Goal: Task Accomplishment & Management: Use online tool/utility

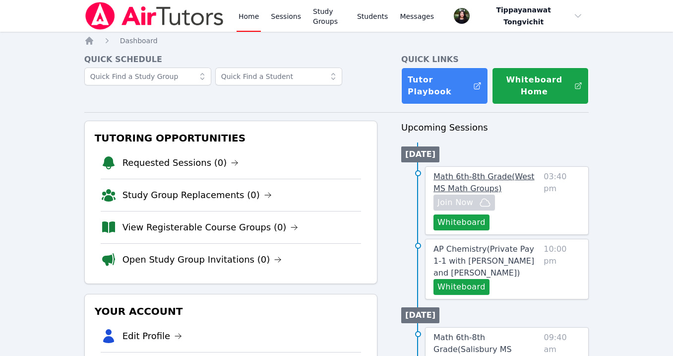
click at [501, 177] on span "Math 6th-8th Grade ( [GEOGRAPHIC_DATA] Math Groups )" at bounding box center [484, 182] width 101 height 21
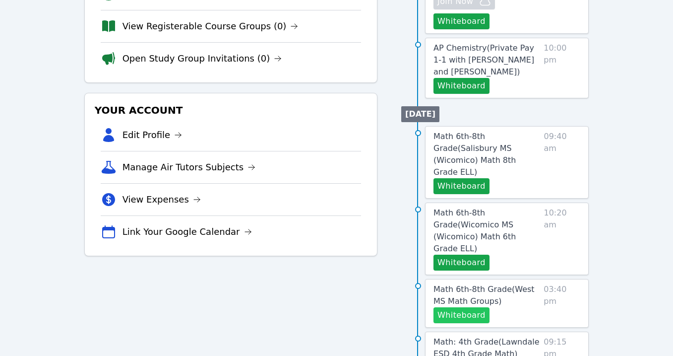
scroll to position [270, 0]
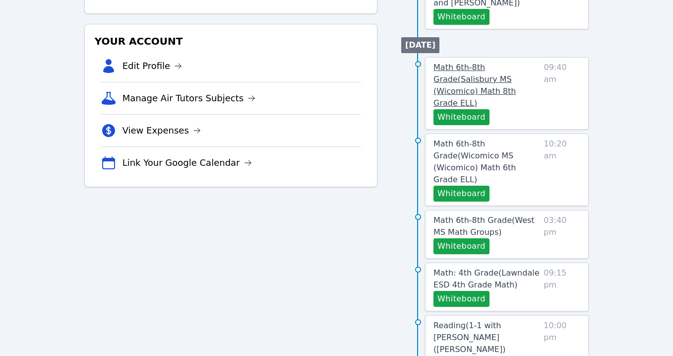
click at [479, 74] on link "Math 6th-8th Grade ( [PERSON_NAME][GEOGRAPHIC_DATA] (Wicomico) Math 8th Grade E…" at bounding box center [487, 86] width 106 height 48
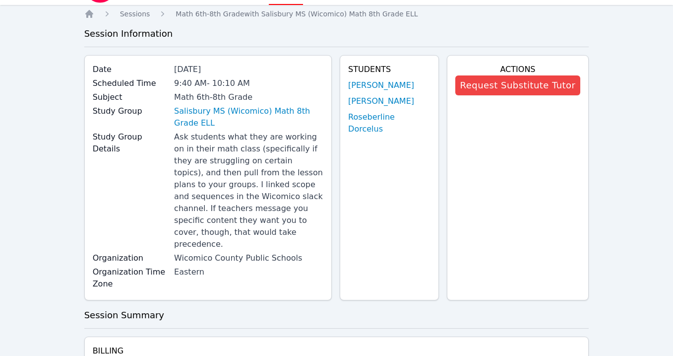
scroll to position [64, 0]
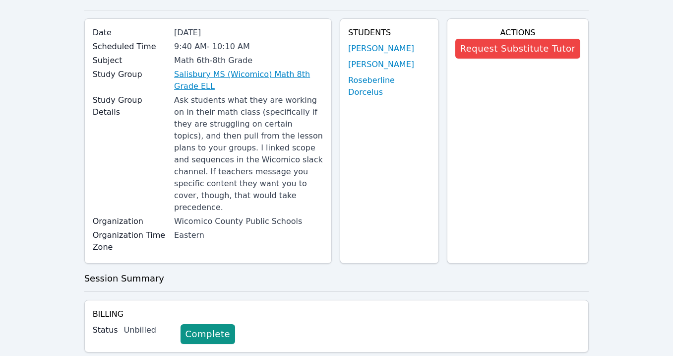
click at [219, 80] on link "Salisbury MS (Wicomico) Math 8th Grade ELL" at bounding box center [248, 80] width 149 height 24
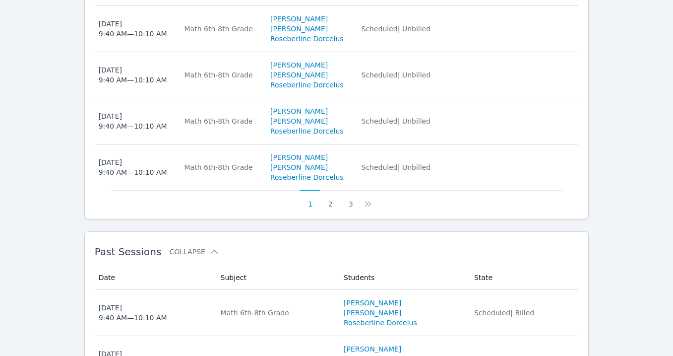
scroll to position [864, 0]
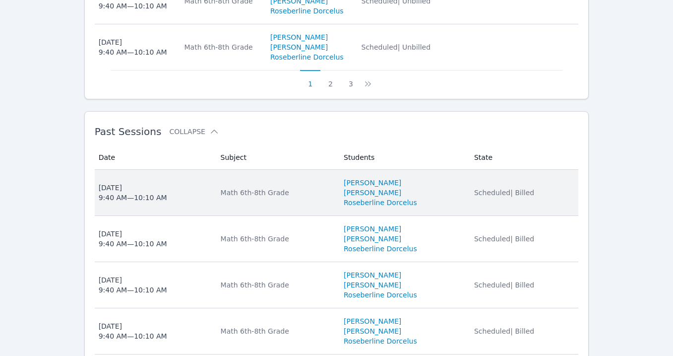
click at [210, 200] on td "Date [DATE] 9:40 AM — 10:10 AM" at bounding box center [155, 193] width 120 height 46
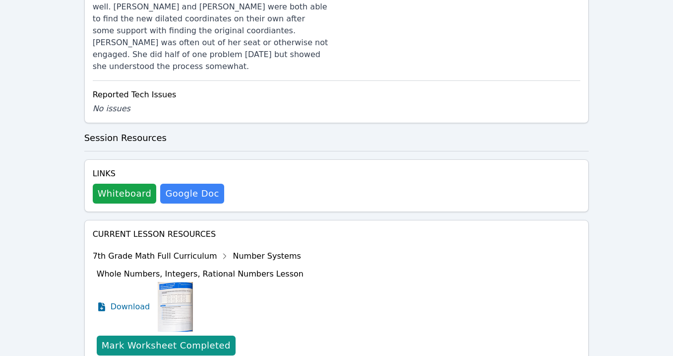
scroll to position [628, 0]
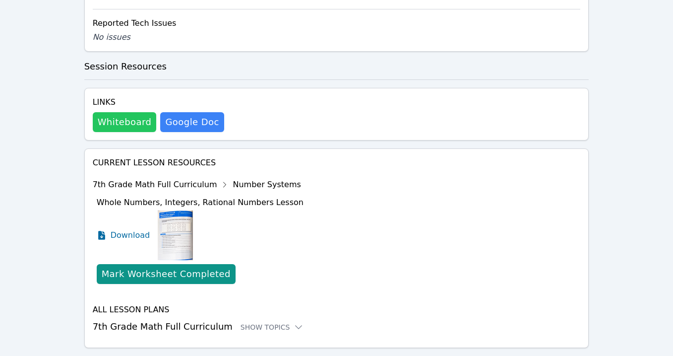
click at [142, 112] on button "Whiteboard" at bounding box center [125, 122] width 64 height 20
click at [243, 322] on div "Show Topics" at bounding box center [273, 327] width 64 height 10
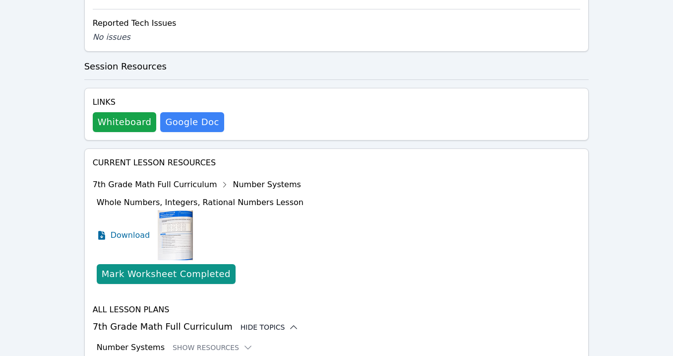
scroll to position [709, 0]
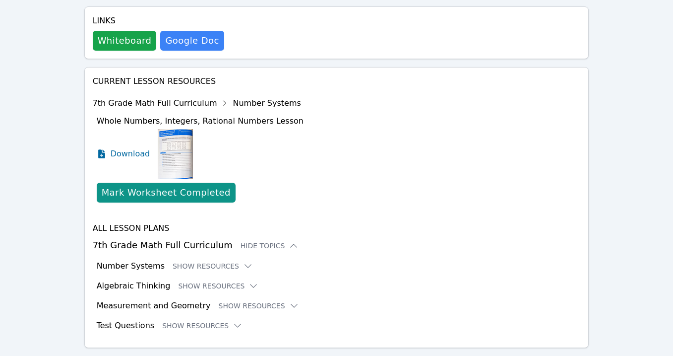
click at [240, 275] on div "All Lesson Plans 7th Grade Math Full Curriculum Hide Topics Number Systems Show…" at bounding box center [337, 276] width 488 height 109
click at [240, 301] on button "Show Resources" at bounding box center [259, 306] width 80 height 10
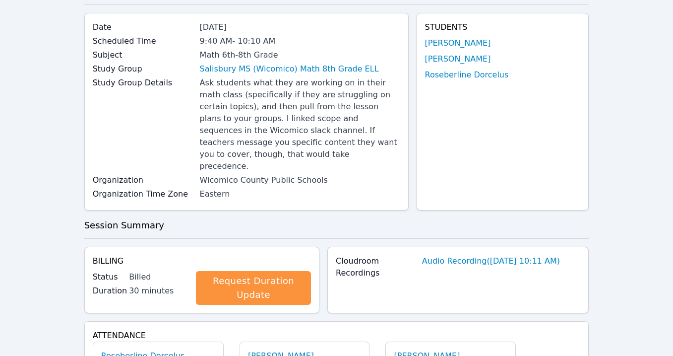
scroll to position [0, 0]
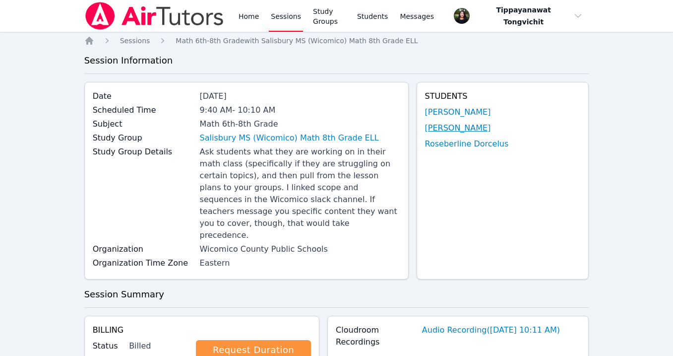
click at [444, 122] on link "[PERSON_NAME]" at bounding box center [458, 128] width 66 height 12
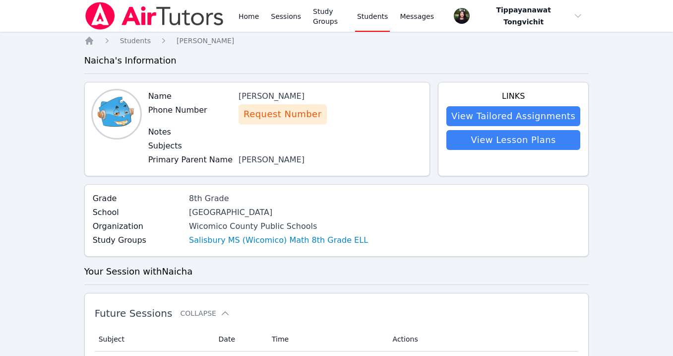
click at [236, 19] on div "Home Sessions Study Groups Students Messages" at bounding box center [260, 16] width 352 height 32
click at [238, 17] on link "Home" at bounding box center [249, 16] width 24 height 32
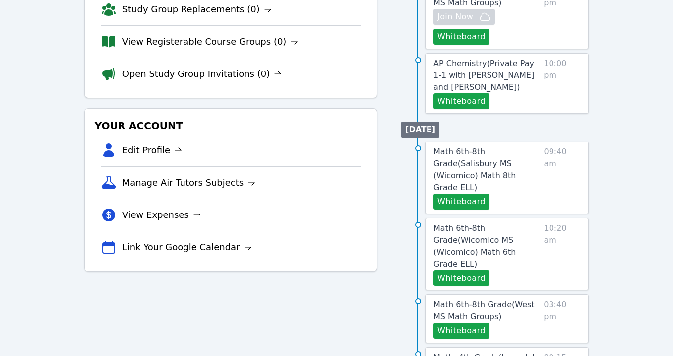
scroll to position [243, 0]
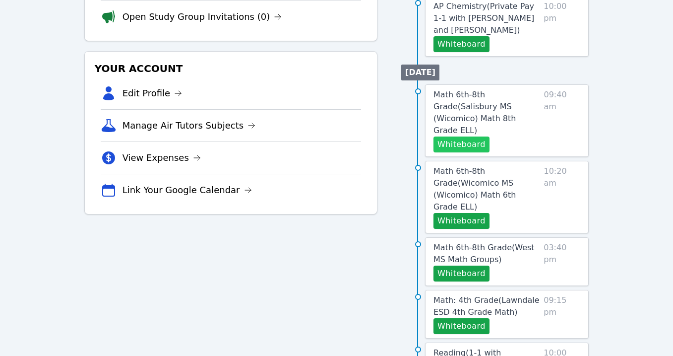
click at [476, 136] on button "Whiteboard" at bounding box center [462, 144] width 56 height 16
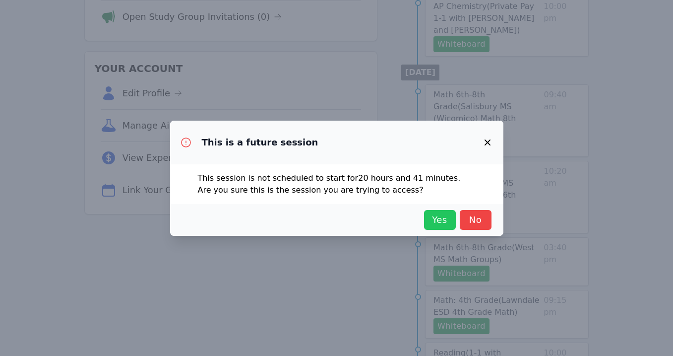
click at [442, 219] on span "Yes" at bounding box center [440, 220] width 22 height 14
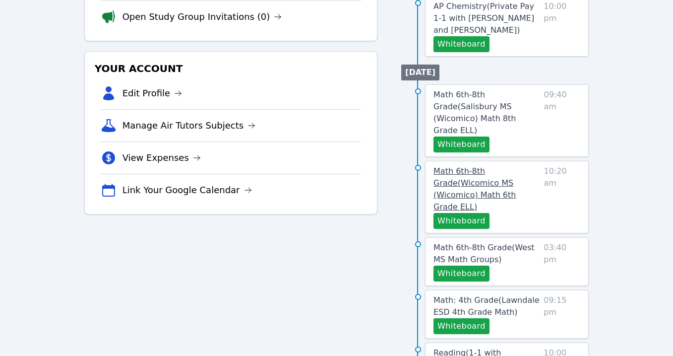
click at [480, 166] on span "Math 6th-8th Grade ( Wicomico MS (Wicomico) Math 6th Grade ELL )" at bounding box center [475, 188] width 82 height 45
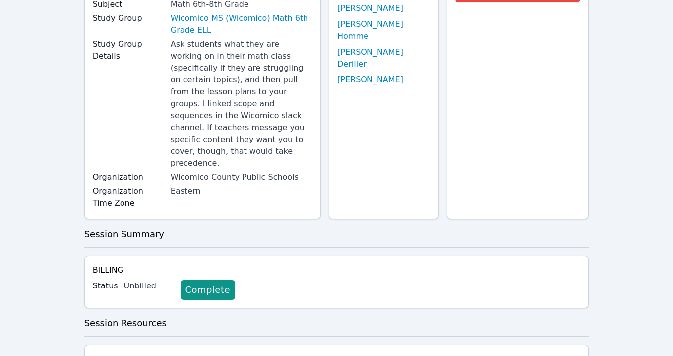
scroll to position [264, 0]
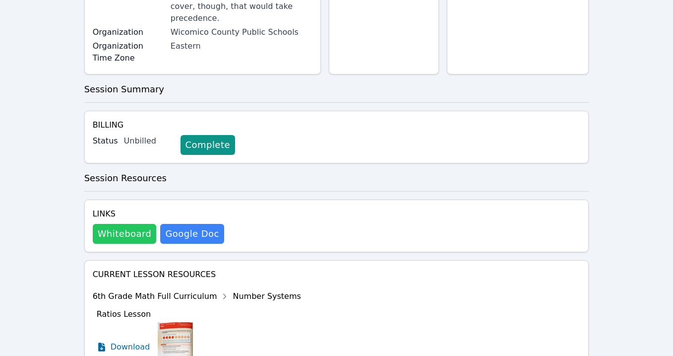
click at [124, 224] on button "Whiteboard" at bounding box center [125, 234] width 64 height 20
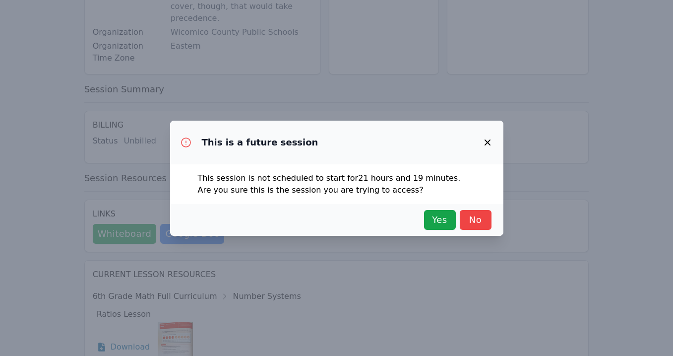
click at [494, 133] on button "button" at bounding box center [488, 142] width 24 height 24
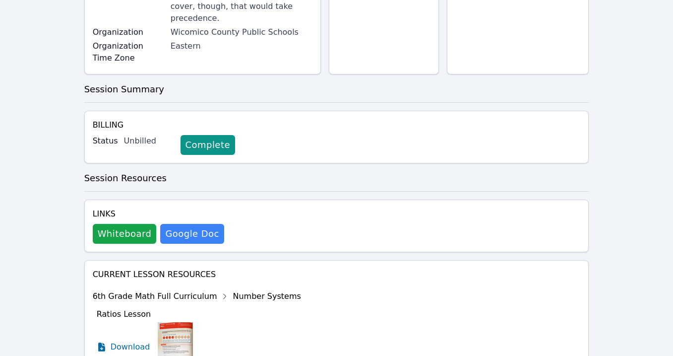
click at [493, 137] on div "Billing Status Unbilled Complete" at bounding box center [336, 137] width 505 height 53
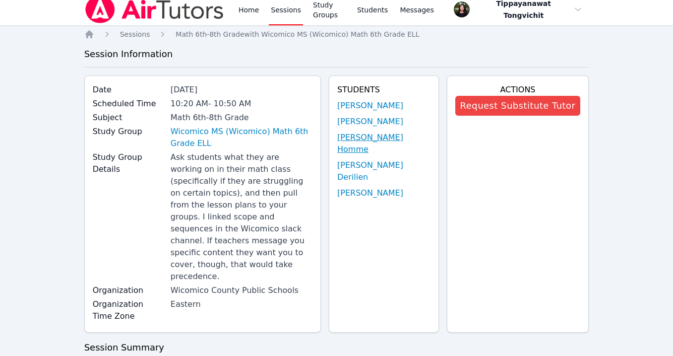
scroll to position [0, 0]
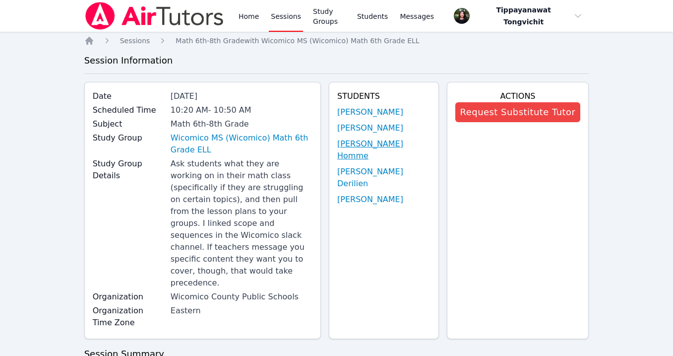
click at [391, 148] on link "[PERSON_NAME] Homme" at bounding box center [383, 150] width 93 height 24
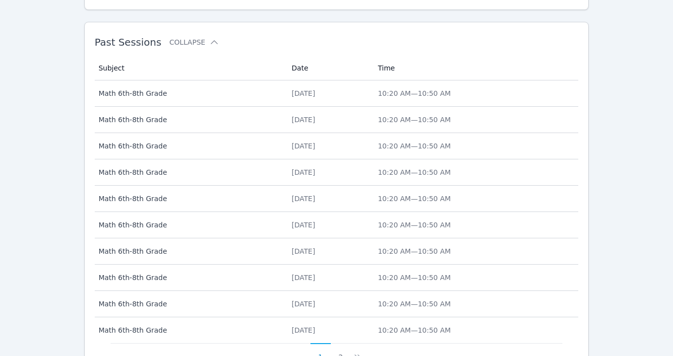
scroll to position [703, 0]
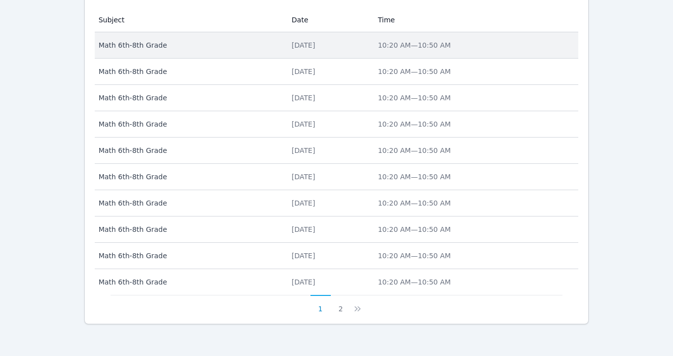
click at [330, 52] on td "Date [DATE]" at bounding box center [329, 45] width 86 height 26
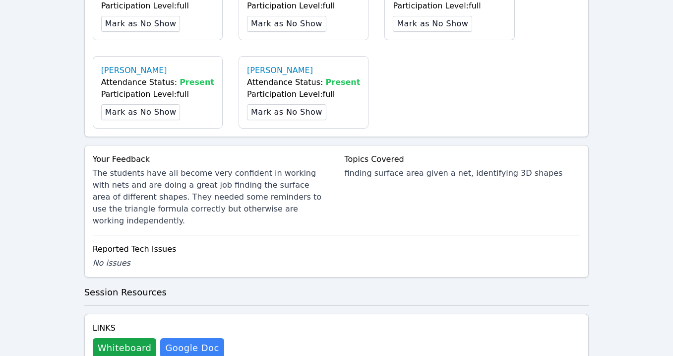
scroll to position [489, 0]
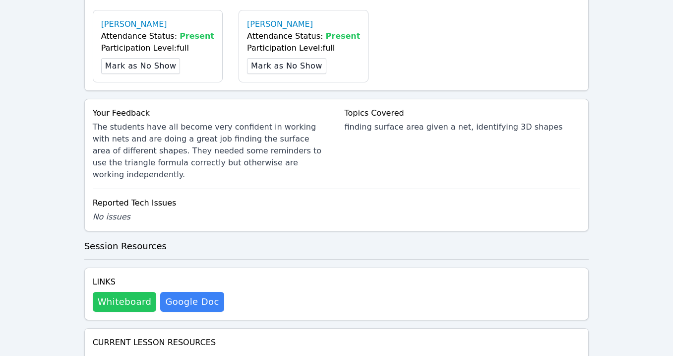
click at [122, 292] on button "Whiteboard" at bounding box center [125, 302] width 64 height 20
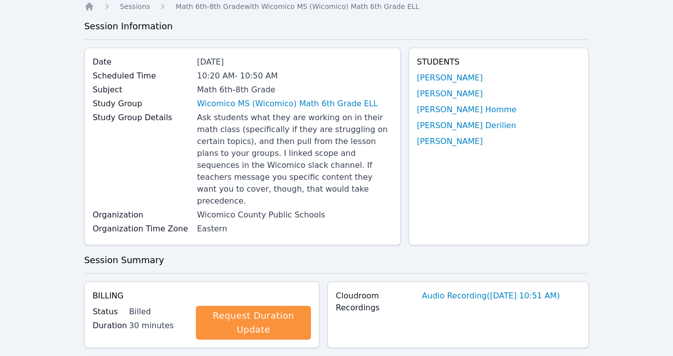
scroll to position [0, 0]
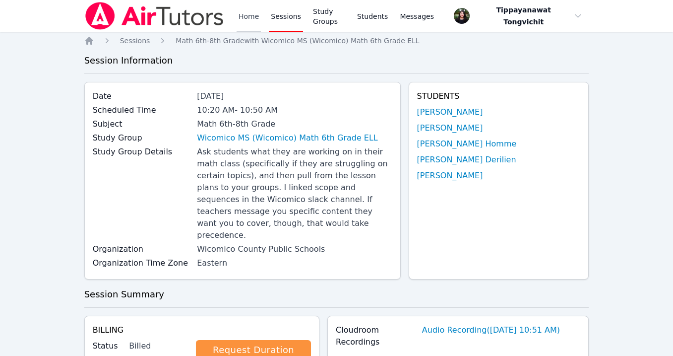
click at [247, 12] on link "Home" at bounding box center [249, 16] width 24 height 32
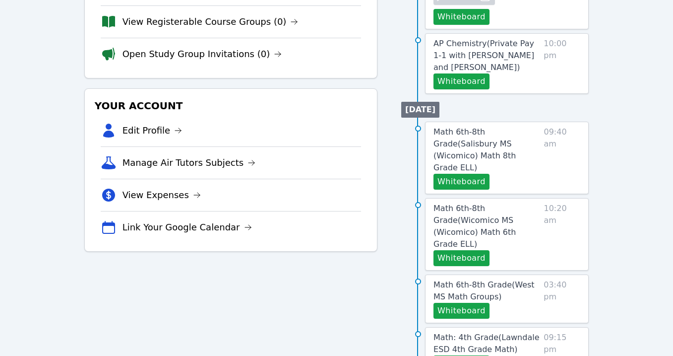
scroll to position [208, 0]
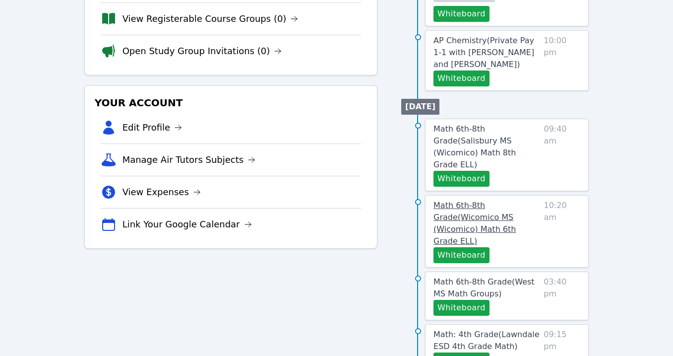
click at [514, 217] on link "Math 6th-8th Grade ( Wicomico MS (Wicomico) Math 6th Grade ELL )" at bounding box center [487, 223] width 106 height 48
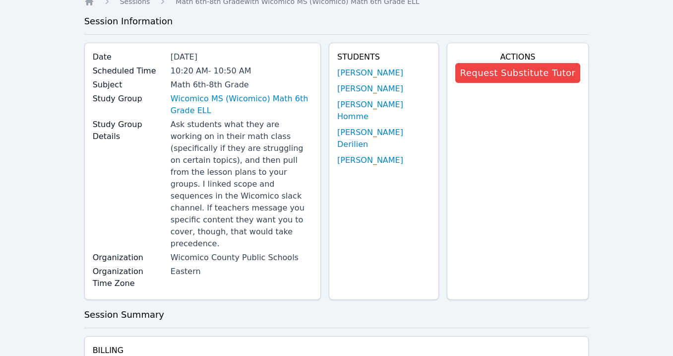
scroll to position [31, 0]
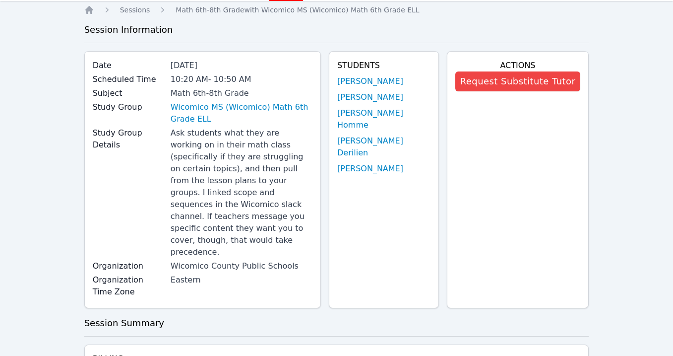
click at [201, 112] on link "Wicomico MS (Wicomico) Math 6th Grade ELL" at bounding box center [242, 113] width 142 height 24
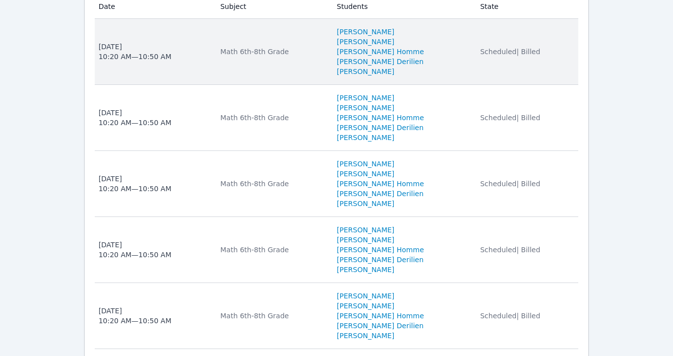
click at [226, 52] on td "Subject Math 6th-8th Grade" at bounding box center [272, 52] width 117 height 66
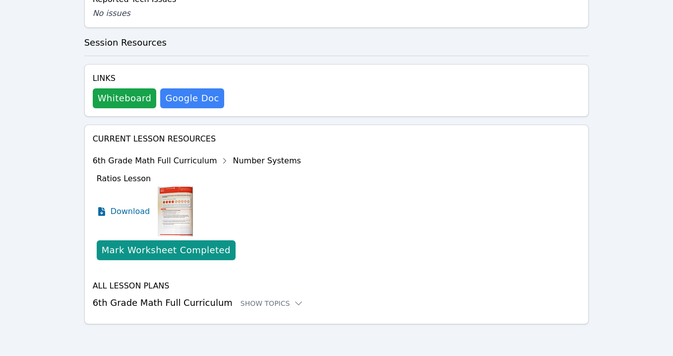
scroll to position [668, 0]
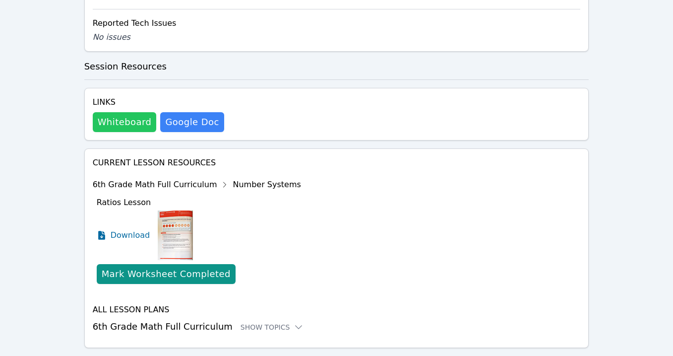
click at [129, 112] on button "Whiteboard" at bounding box center [125, 122] width 64 height 20
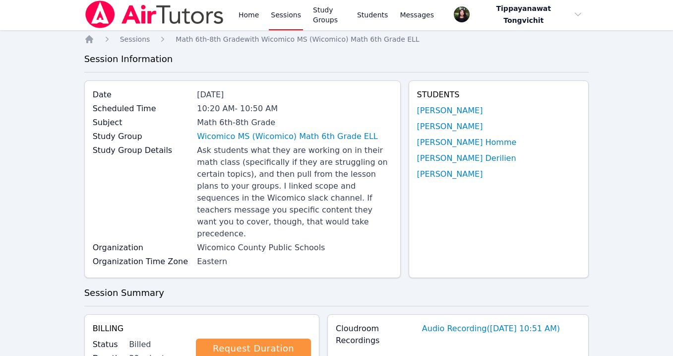
scroll to position [0, 0]
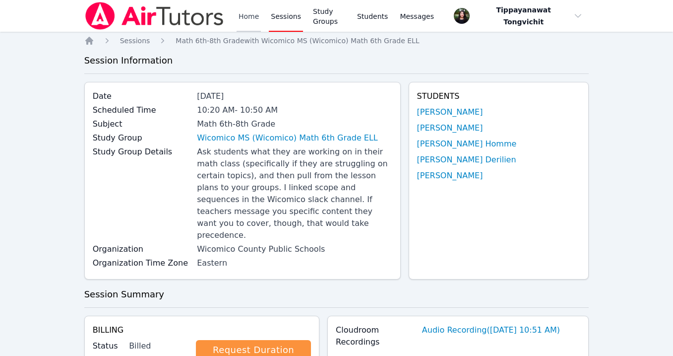
click at [249, 12] on link "Home" at bounding box center [249, 16] width 24 height 32
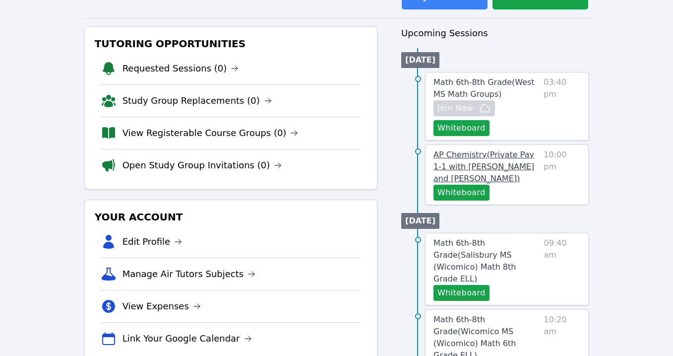
scroll to position [159, 0]
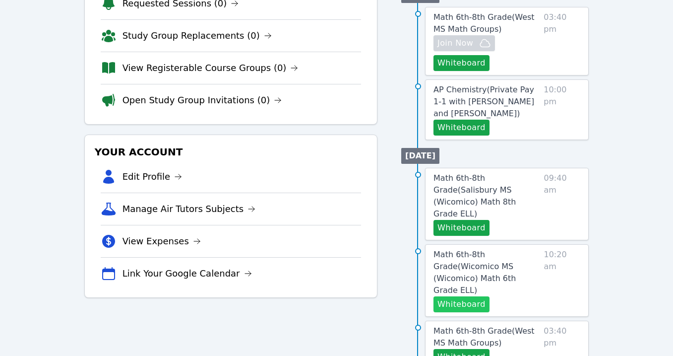
click at [456, 296] on button "Whiteboard" at bounding box center [462, 304] width 56 height 16
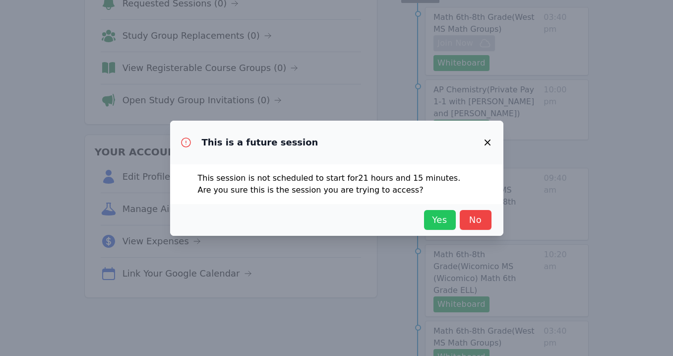
click at [441, 221] on span "Yes" at bounding box center [440, 220] width 22 height 14
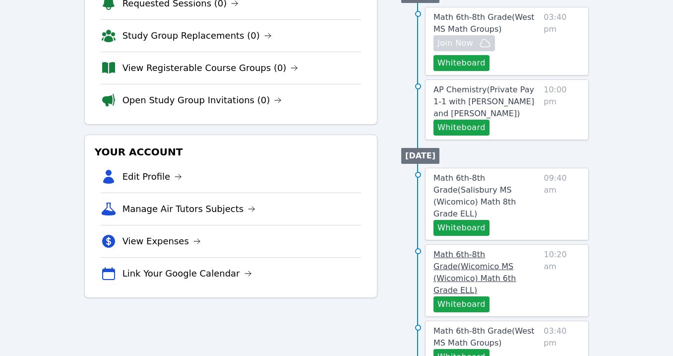
click at [503, 257] on span "Math 6th-8th Grade ( Wicomico MS (Wicomico) Math 6th Grade ELL )" at bounding box center [475, 272] width 82 height 45
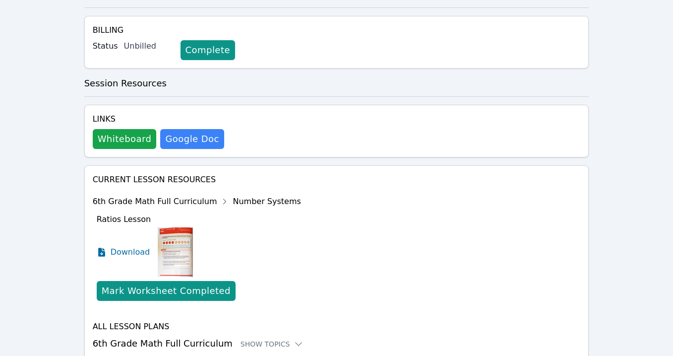
scroll to position [376, 0]
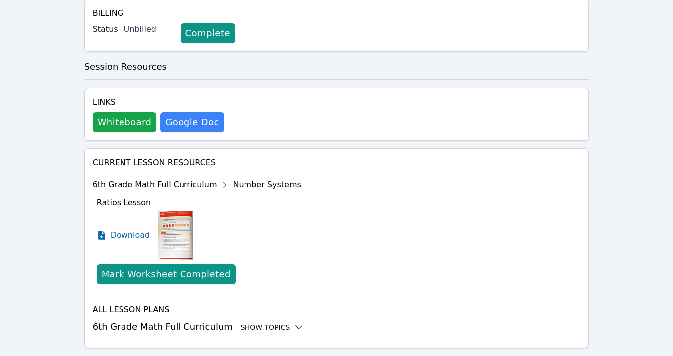
click at [245, 322] on div "Show Topics" at bounding box center [273, 327] width 64 height 10
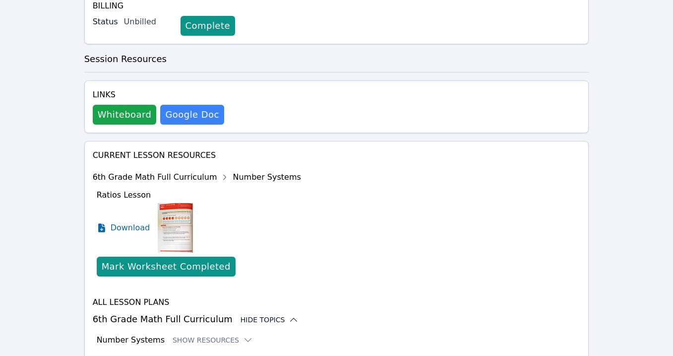
scroll to position [457, 0]
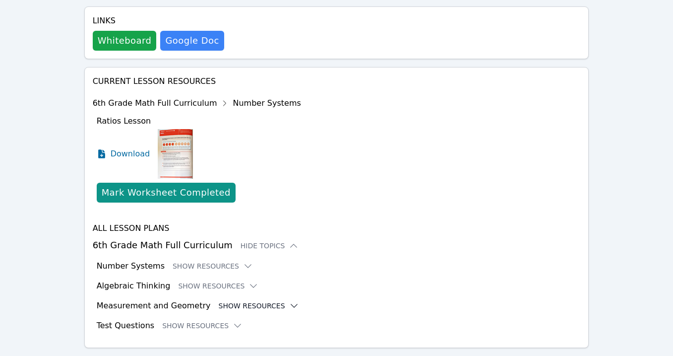
click at [255, 301] on button "Show Resources" at bounding box center [259, 306] width 80 height 10
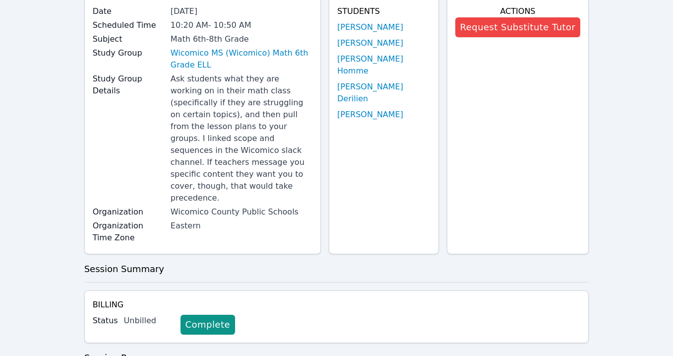
scroll to position [0, 0]
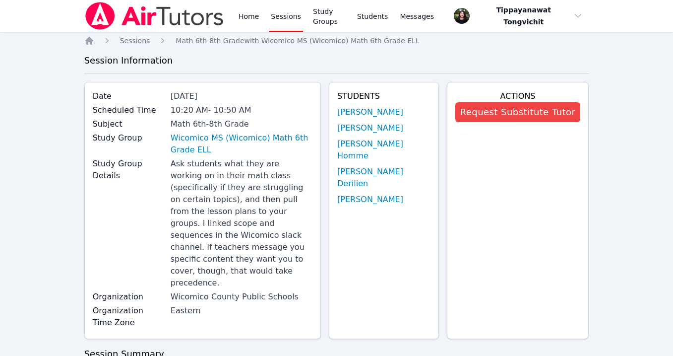
click at [178, 20] on img at bounding box center [154, 16] width 140 height 28
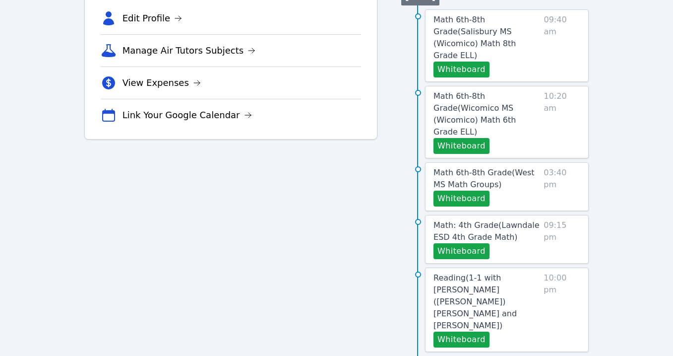
scroll to position [316, 0]
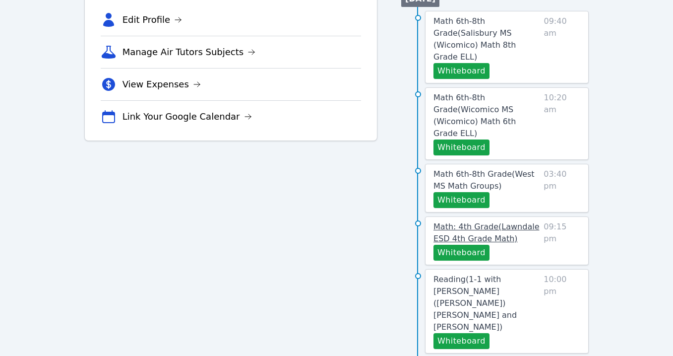
click at [492, 221] on link "Math: 4th Grade ( Lawndale ESD 4th Grade Math )" at bounding box center [487, 233] width 106 height 24
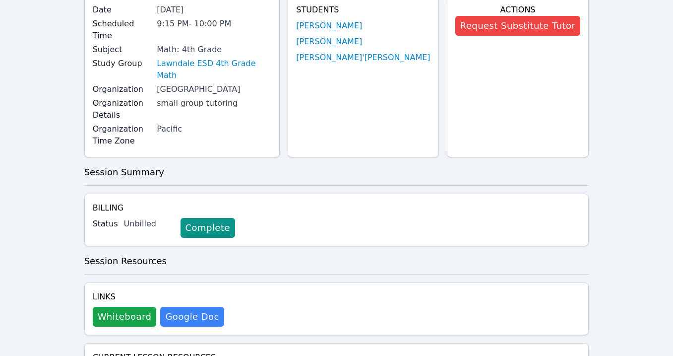
scroll to position [94, 0]
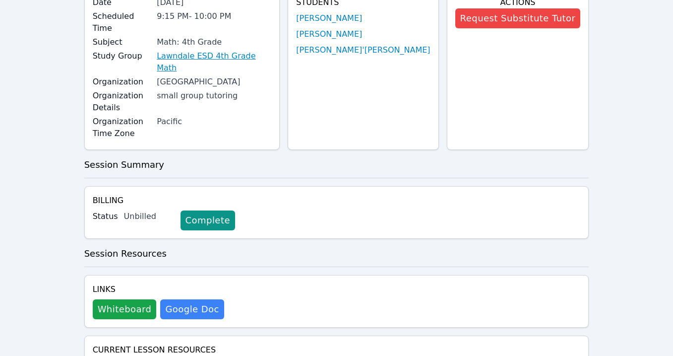
click at [250, 50] on link "Lawndale ESD 4th Grade Math" at bounding box center [214, 62] width 115 height 24
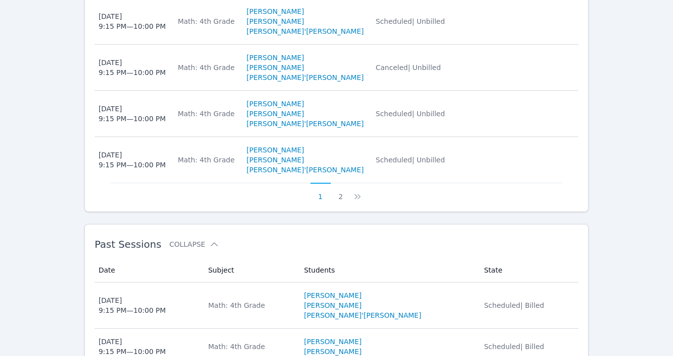
scroll to position [731, 0]
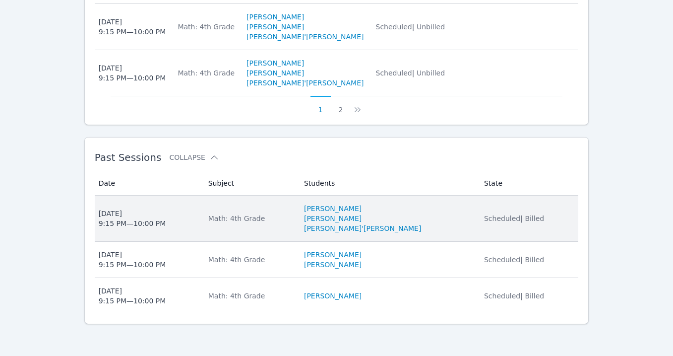
click at [264, 210] on td "Subject Math: 4th Grade" at bounding box center [250, 218] width 96 height 46
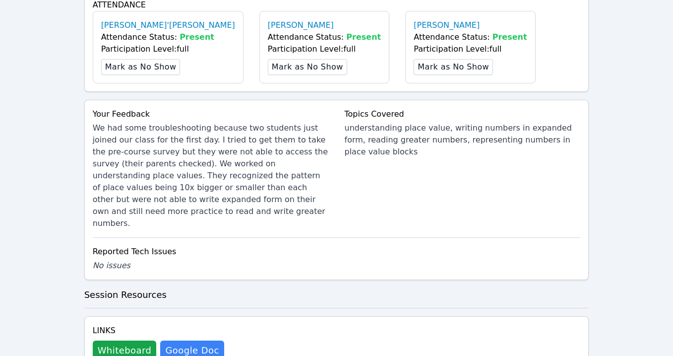
scroll to position [383, 0]
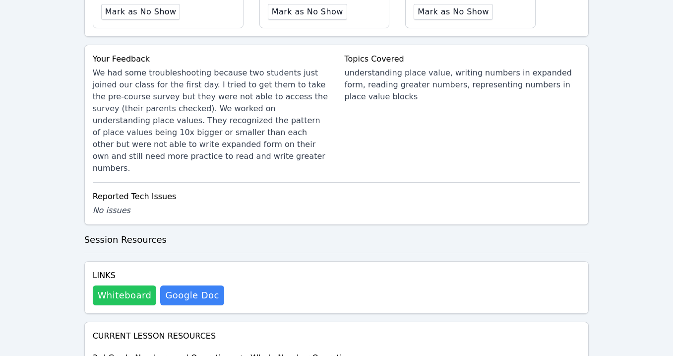
click at [134, 285] on button "Whiteboard" at bounding box center [125, 295] width 64 height 20
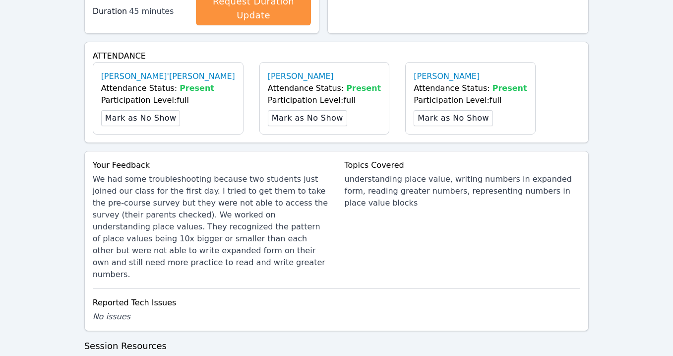
scroll to position [0, 0]
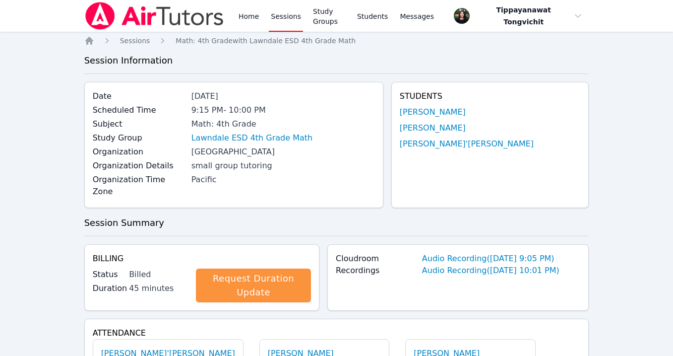
click at [269, 21] on link "Sessions" at bounding box center [286, 16] width 34 height 32
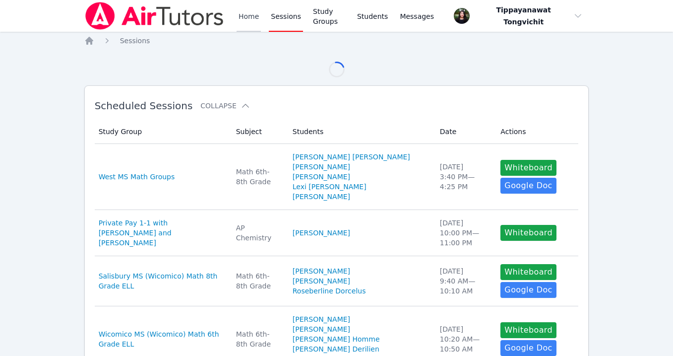
click at [257, 19] on link "Home" at bounding box center [249, 16] width 24 height 32
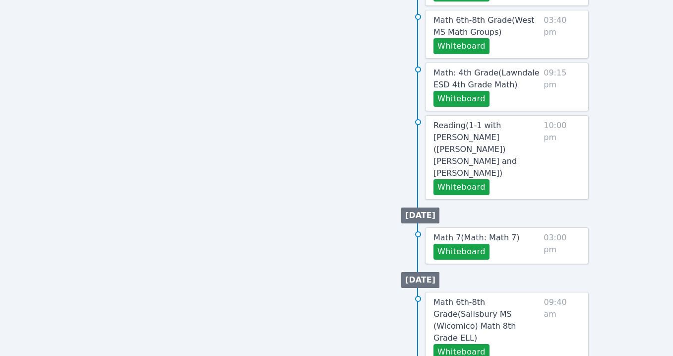
scroll to position [468, 0]
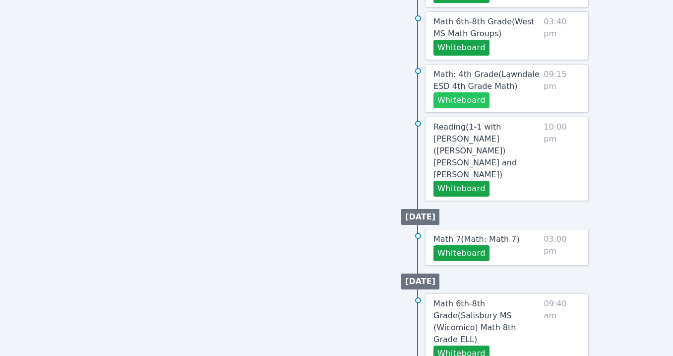
click at [475, 92] on button "Whiteboard" at bounding box center [462, 100] width 56 height 16
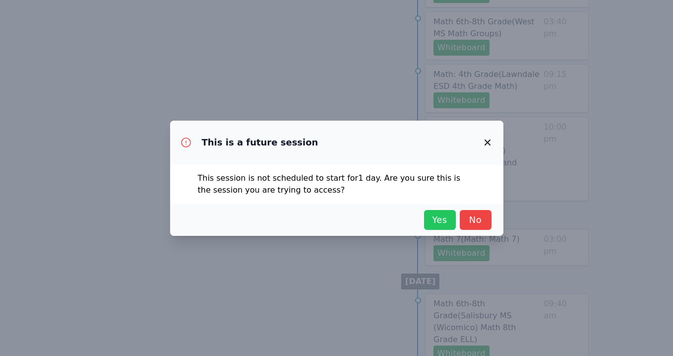
click at [436, 216] on span "Yes" at bounding box center [440, 220] width 22 height 14
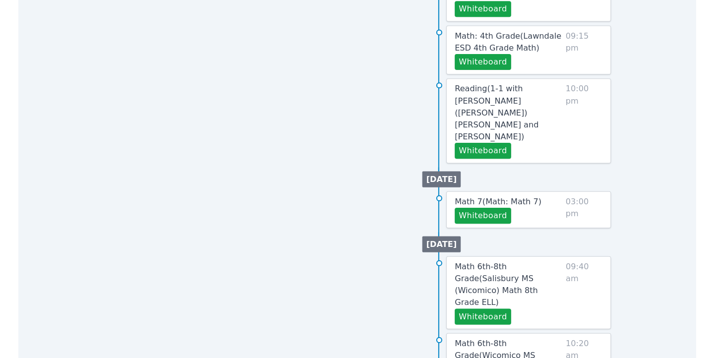
scroll to position [476, 0]
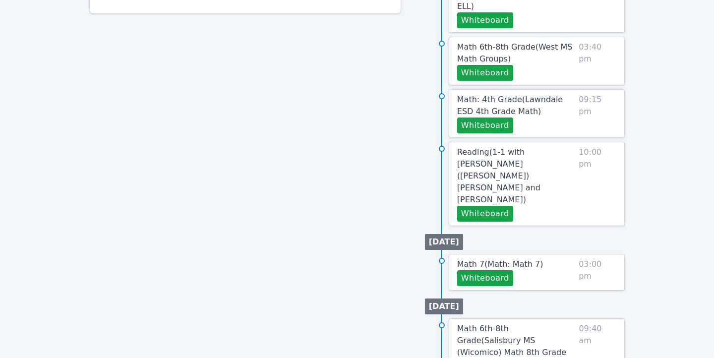
scroll to position [450, 0]
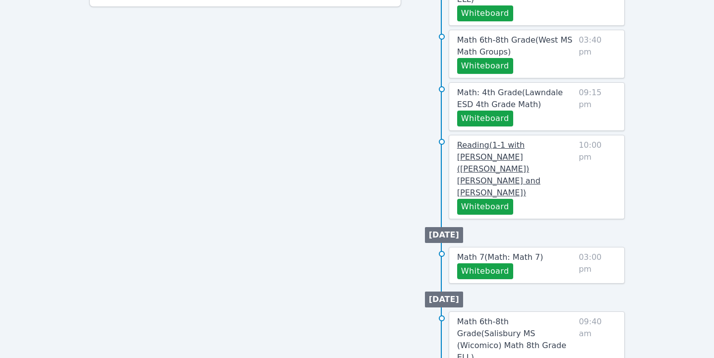
click at [496, 140] on span "Reading ( 1-1 with Hayeon (Ellie) Woo and Tippayanawat Tongvichit )" at bounding box center [498, 168] width 83 height 57
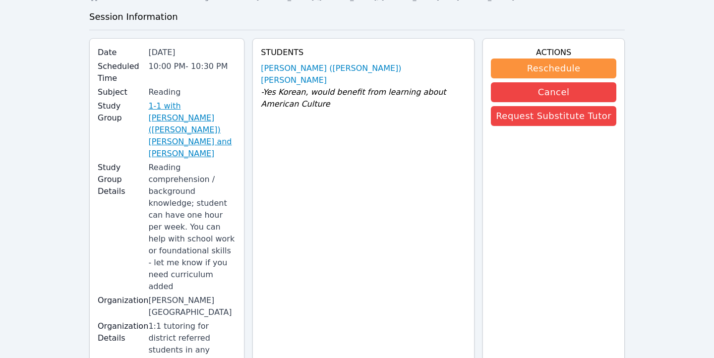
scroll to position [51, 0]
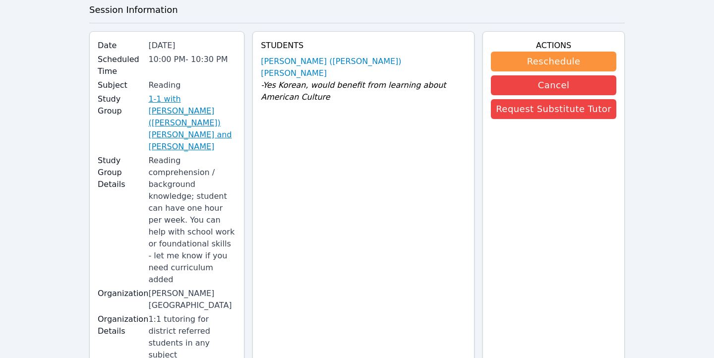
click at [204, 100] on link "1-1 with Hayeon (Ellie) Woo and Tippayanawat Tongvichit" at bounding box center [192, 123] width 88 height 60
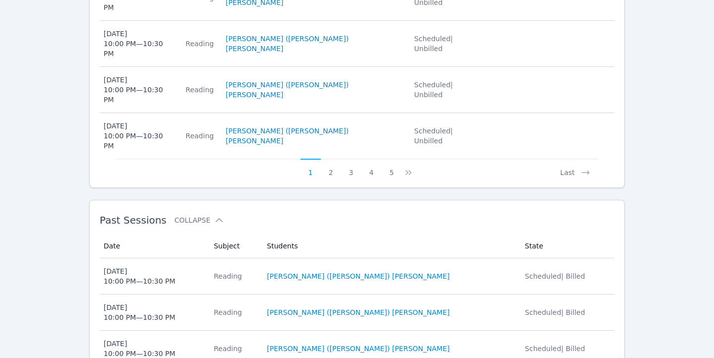
scroll to position [749, 0]
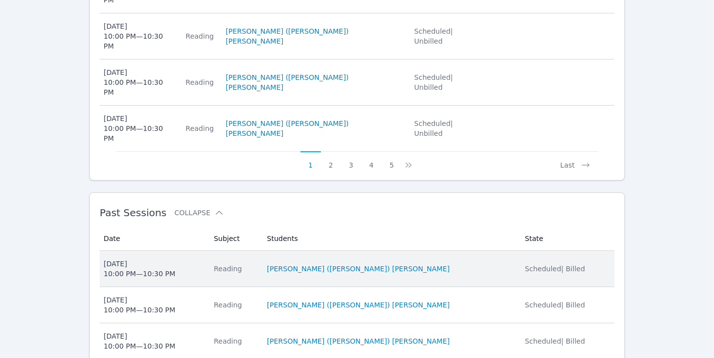
click at [255, 264] on div "Reading" at bounding box center [234, 269] width 41 height 10
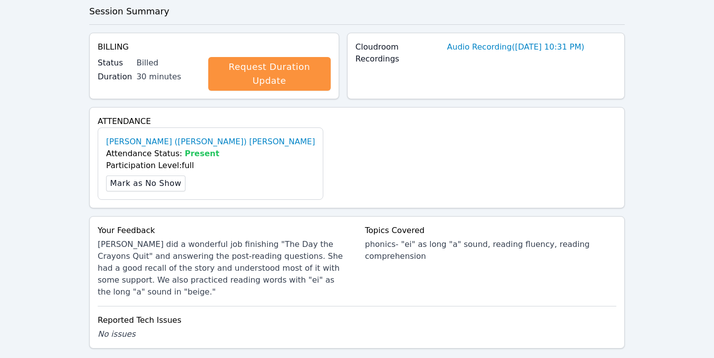
scroll to position [362, 0]
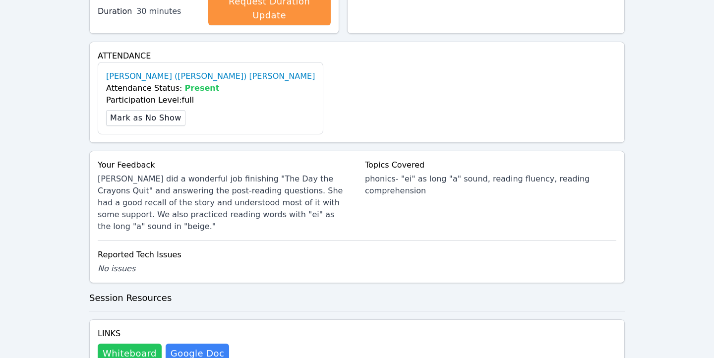
click at [134, 344] on button "Whiteboard" at bounding box center [130, 354] width 64 height 20
click at [146, 70] on link "Hayeon (Ellie) Woo" at bounding box center [210, 76] width 209 height 12
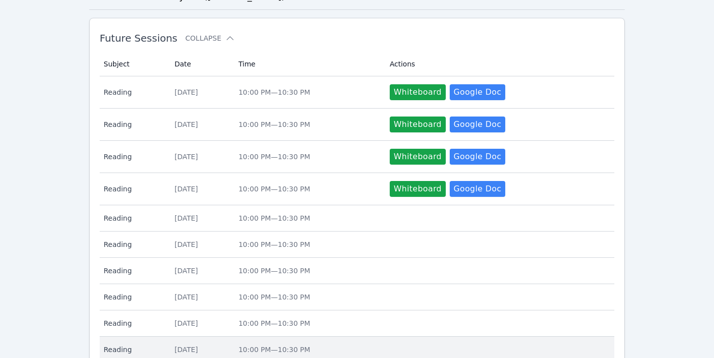
scroll to position [280, 0]
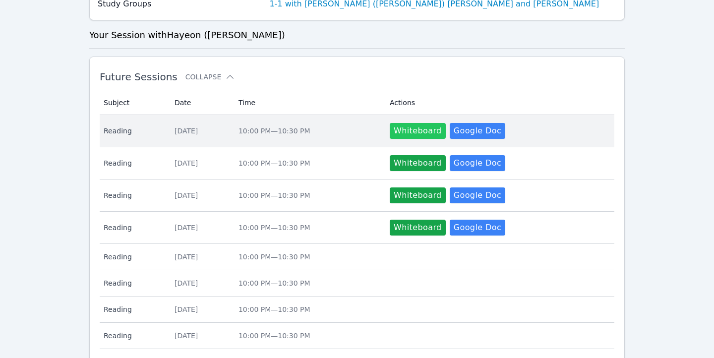
click at [411, 125] on button "Whiteboard" at bounding box center [418, 131] width 56 height 16
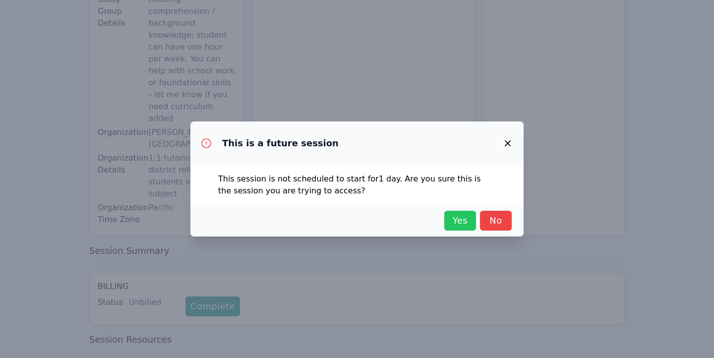
click at [470, 226] on span "Yes" at bounding box center [461, 221] width 22 height 14
